Goal: Register for event/course

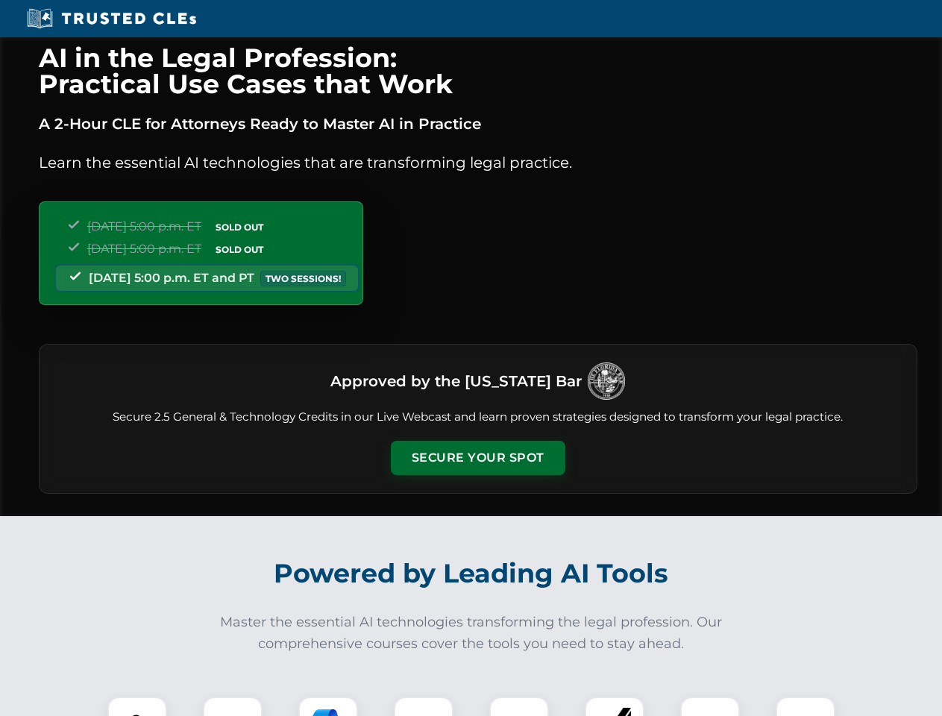
click at [477, 458] on button "Secure Your Spot" at bounding box center [478, 458] width 175 height 34
click at [137, 706] on img at bounding box center [137, 726] width 43 height 43
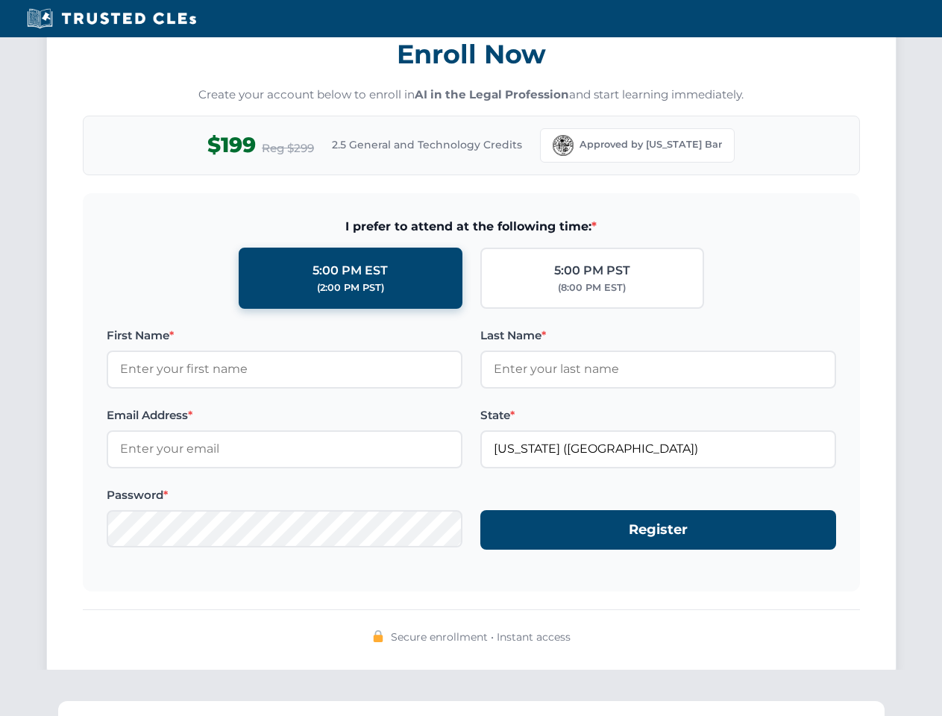
click at [233, 706] on div "AI in the Legal Profession: Practical Use Cases that Work A 2-Hour CLE for Atto…" at bounding box center [471, 488] width 942 height 3489
